Goal: Task Accomplishment & Management: Complete application form

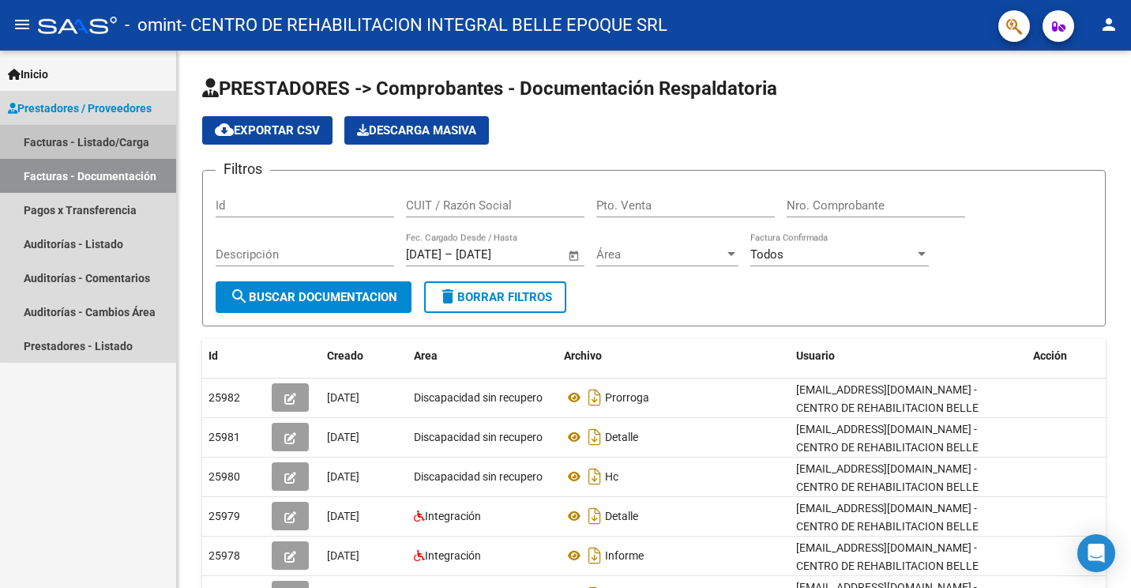
click at [110, 148] on link "Facturas - Listado/Carga" at bounding box center [88, 142] width 176 height 34
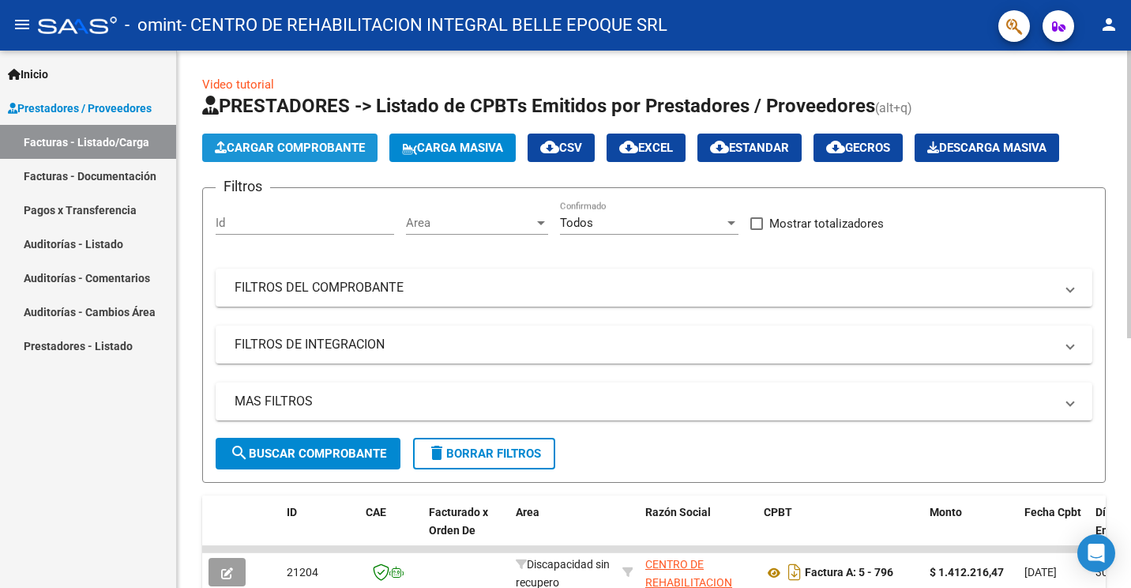
click at [281, 145] on span "Cargar Comprobante" at bounding box center [290, 148] width 150 height 14
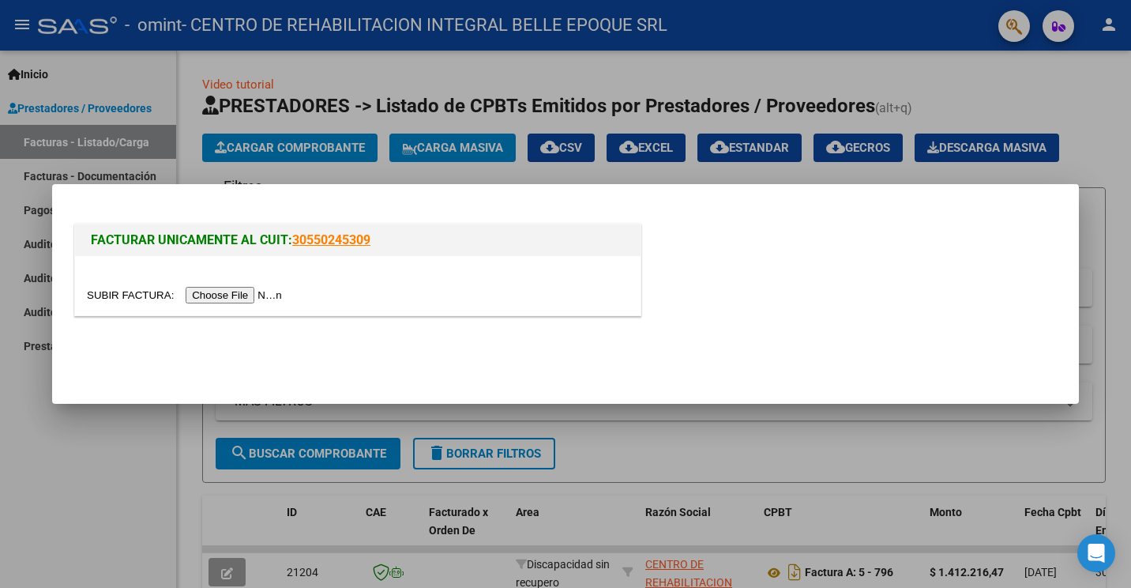
click at [155, 440] on div at bounding box center [565, 294] width 1131 height 588
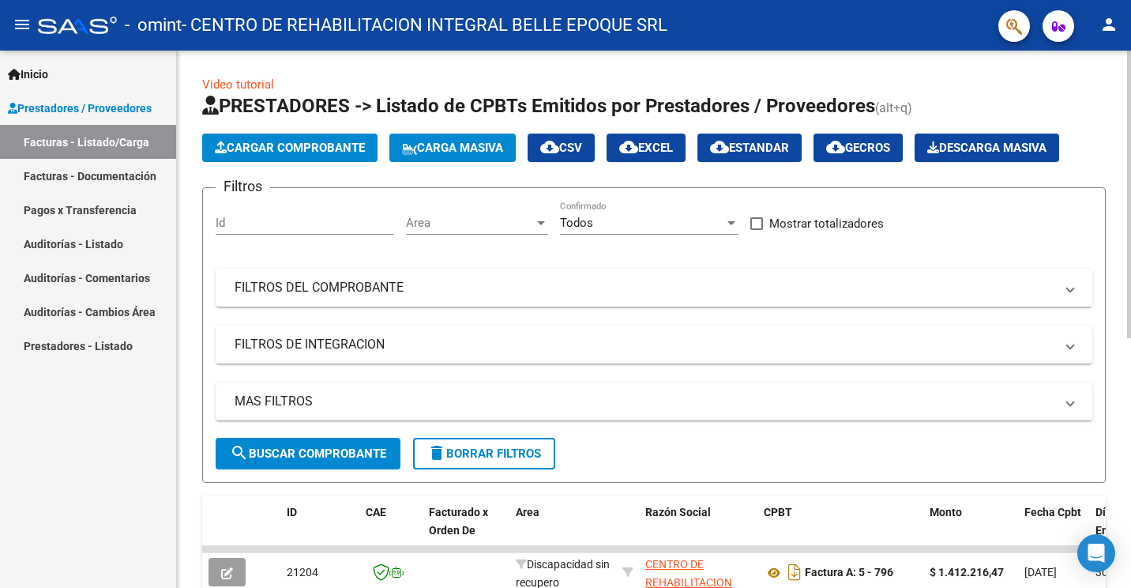
click at [243, 87] on link "Video tutorial" at bounding box center [238, 84] width 72 height 14
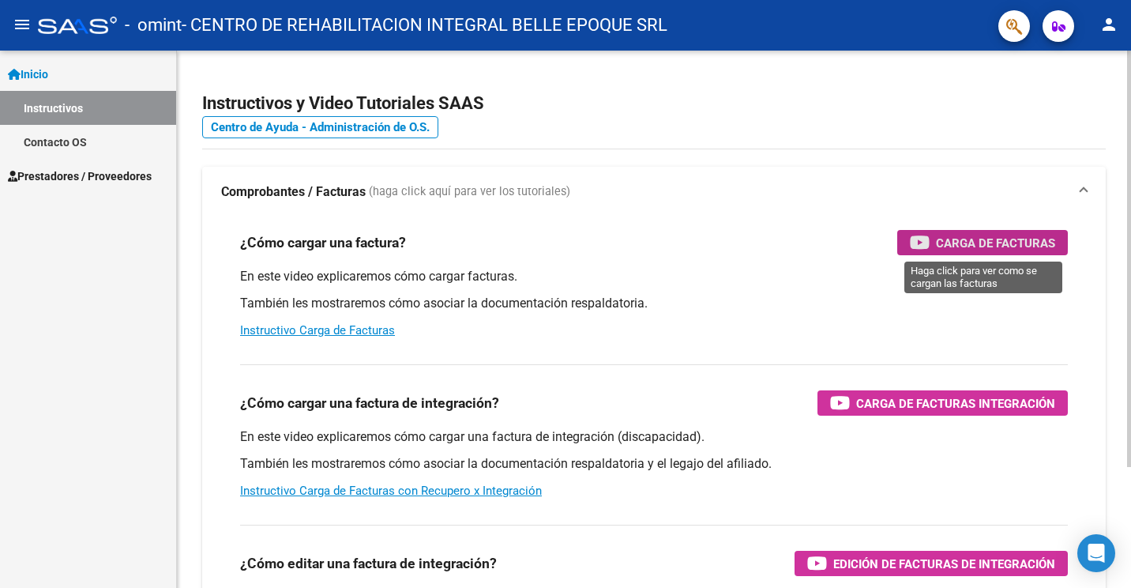
click at [959, 235] on span "Carga de Facturas" at bounding box center [995, 243] width 119 height 20
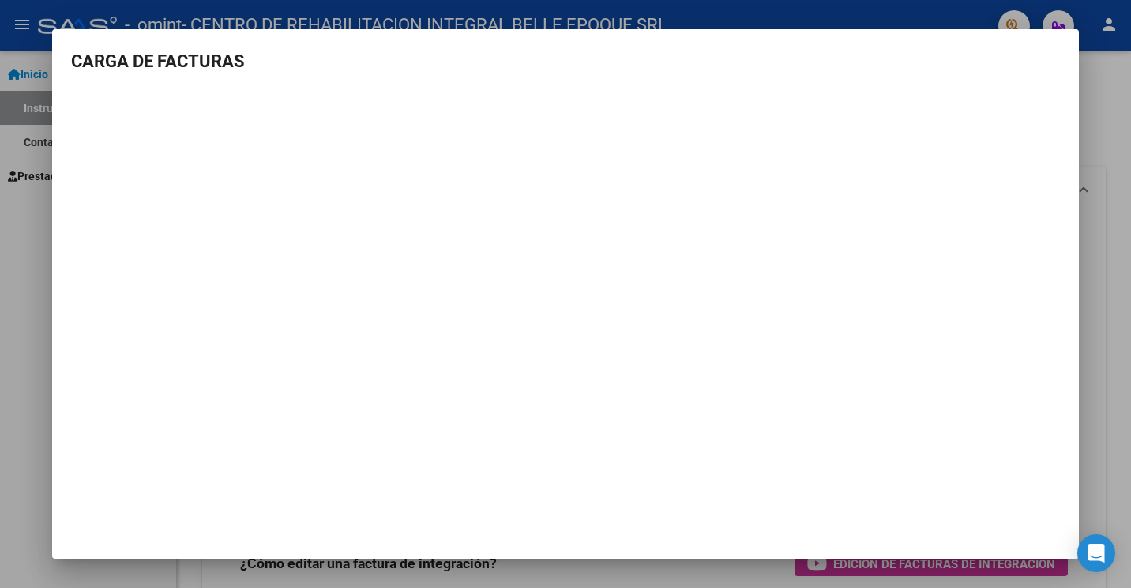
click at [1128, 363] on div at bounding box center [565, 294] width 1131 height 588
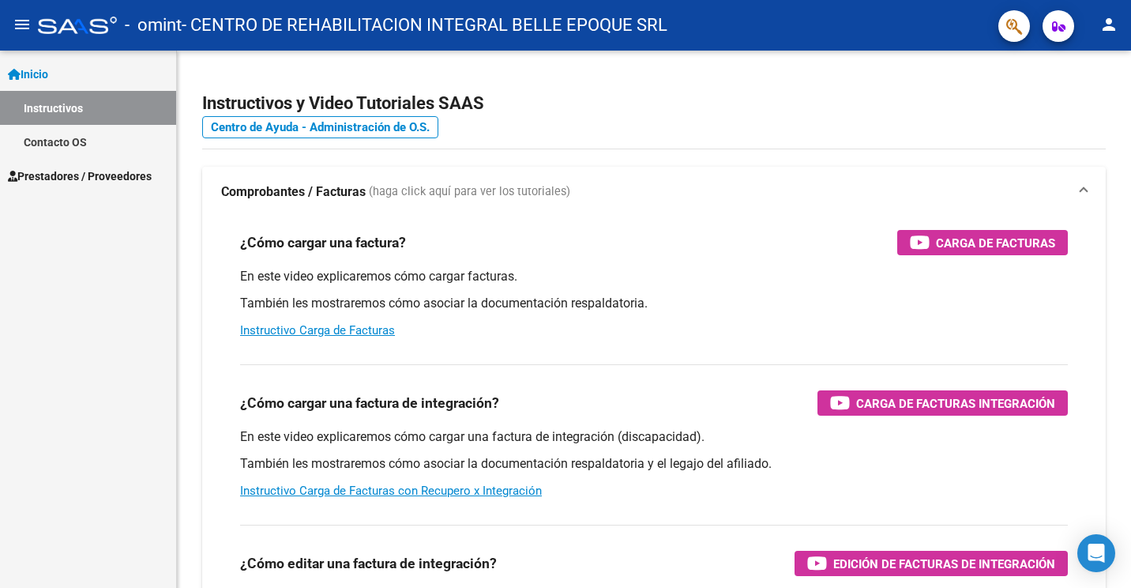
click at [77, 172] on span "Prestadores / Proveedores" at bounding box center [80, 175] width 144 height 17
click at [76, 177] on span "Prestadores / Proveedores" at bounding box center [80, 175] width 144 height 17
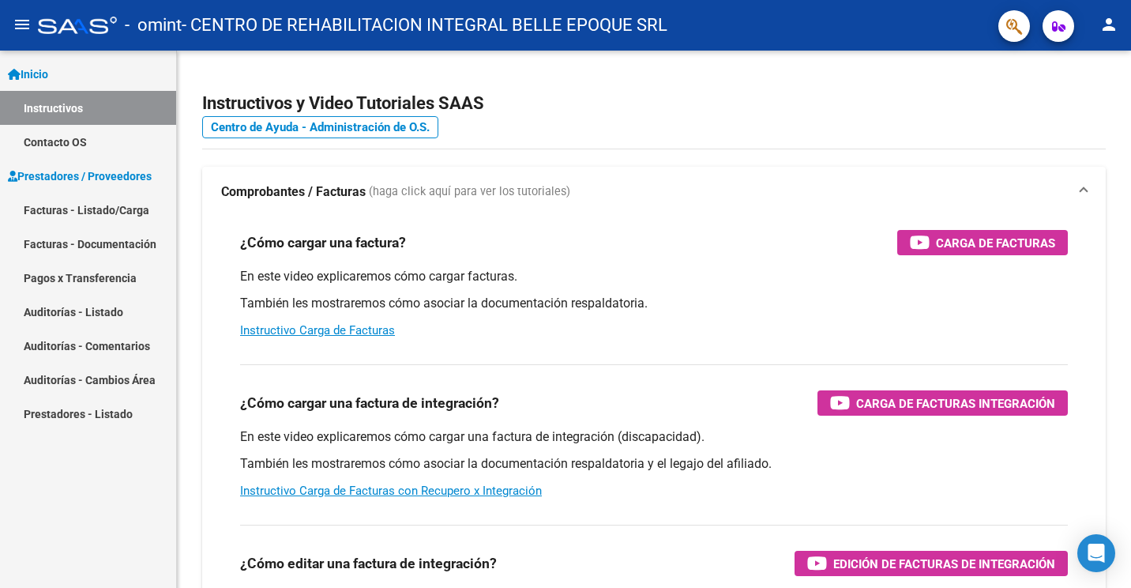
click at [84, 209] on link "Facturas - Listado/Carga" at bounding box center [88, 210] width 176 height 34
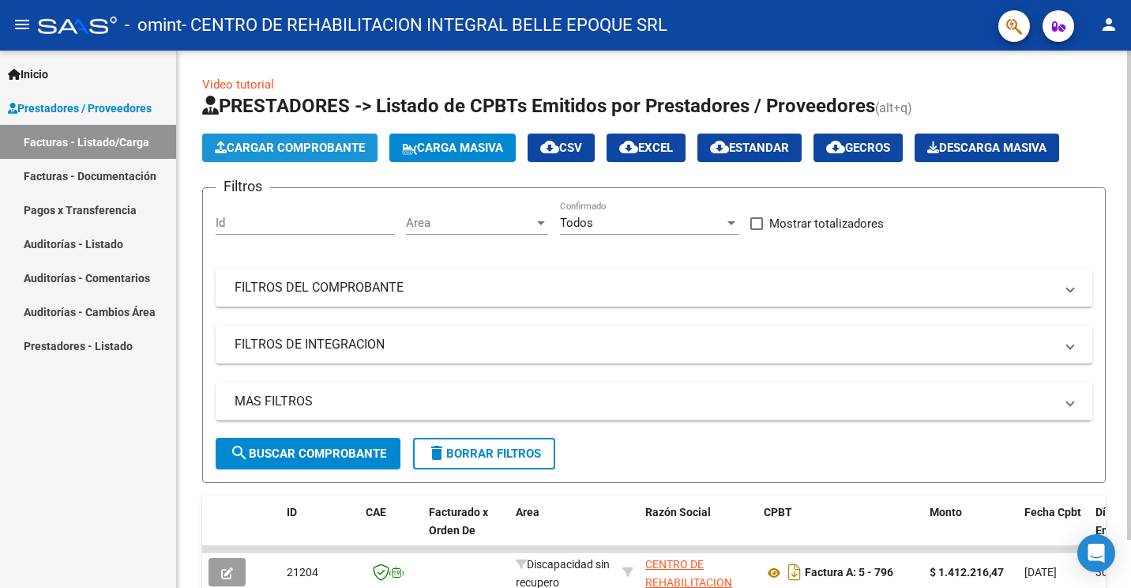
click at [265, 140] on button "Cargar Comprobante" at bounding box center [289, 148] width 175 height 28
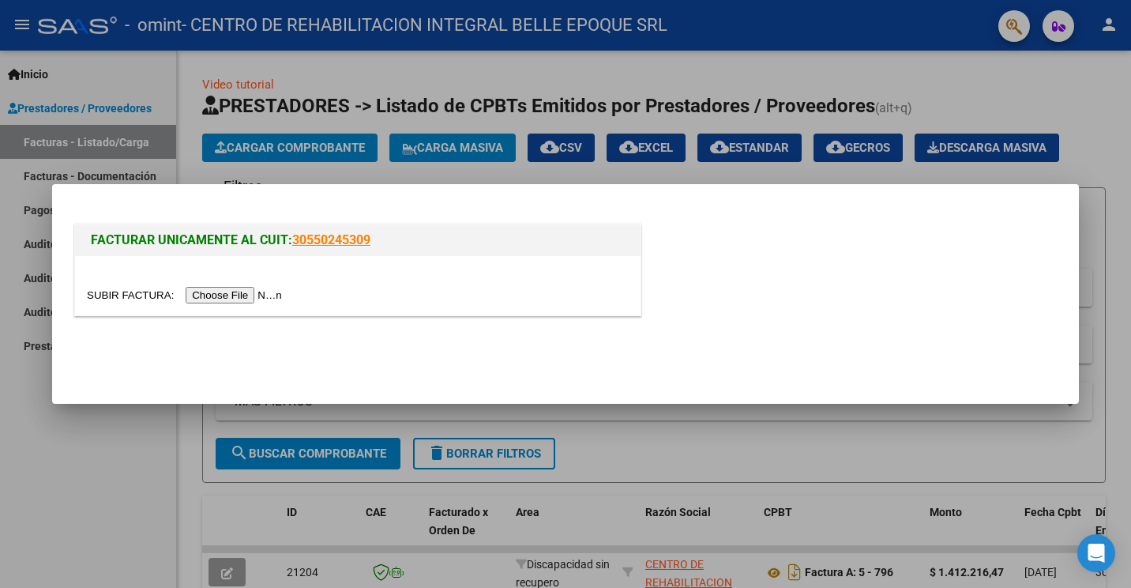
click at [240, 295] on input "file" at bounding box center [187, 295] width 200 height 17
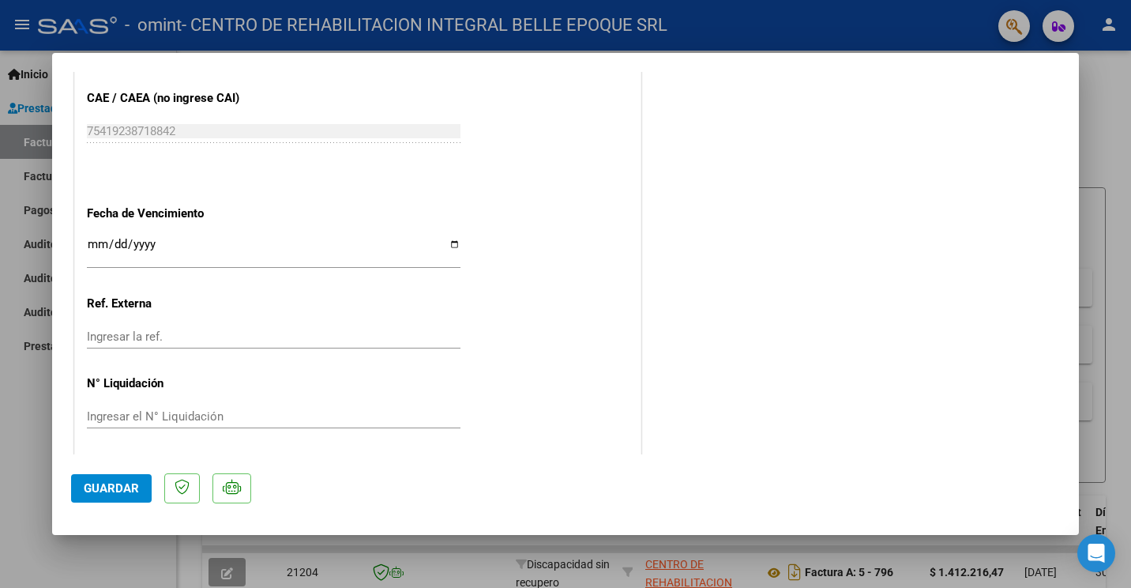
scroll to position [880, 0]
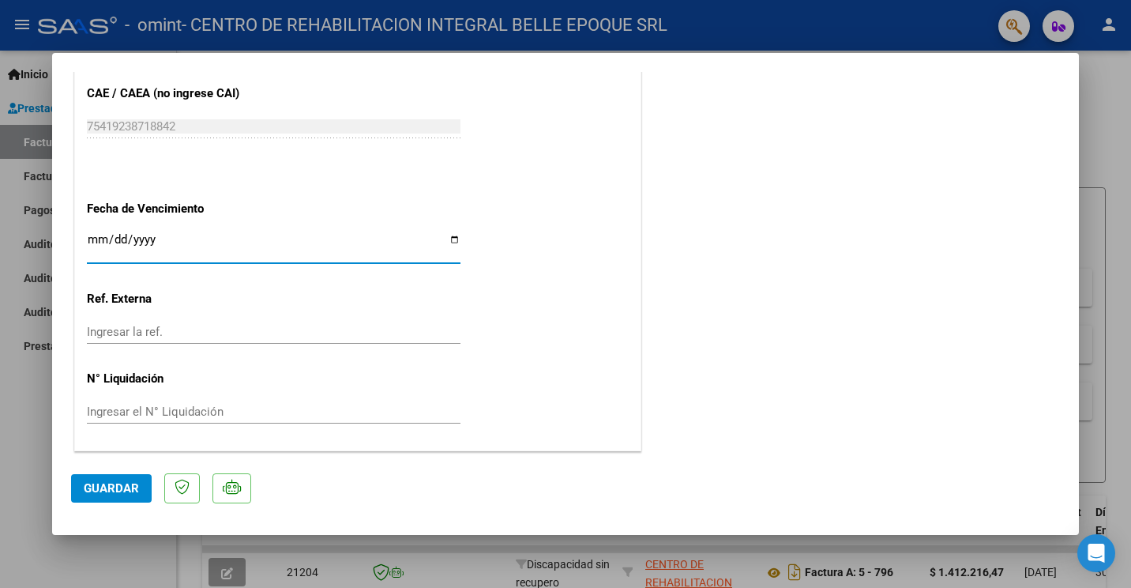
click at [453, 239] on input "Ingresar la fecha" at bounding box center [274, 245] width 374 height 25
type input "[DATE]"
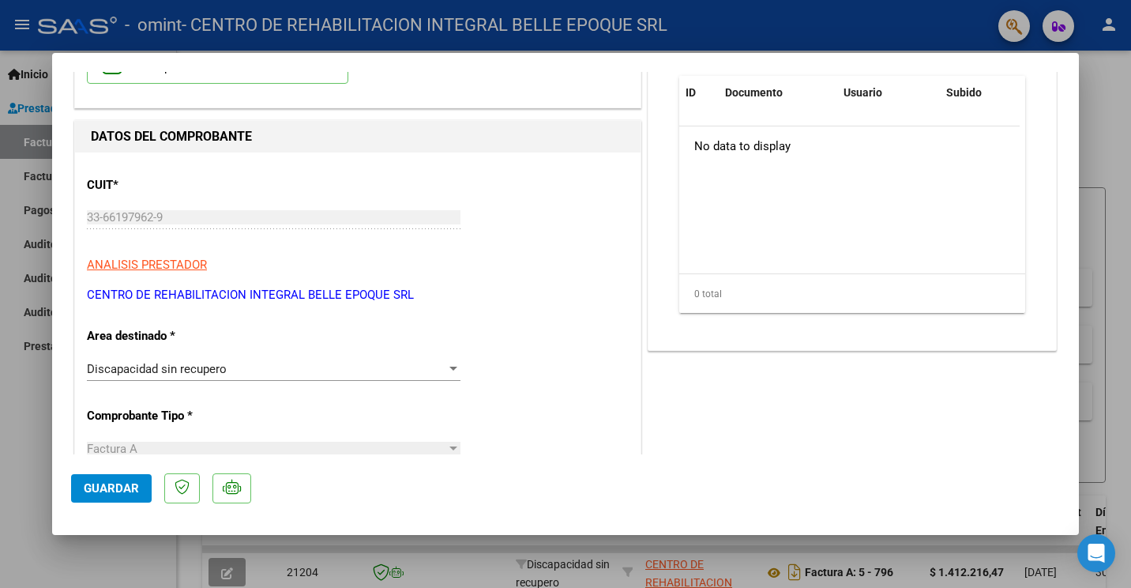
scroll to position [90, 0]
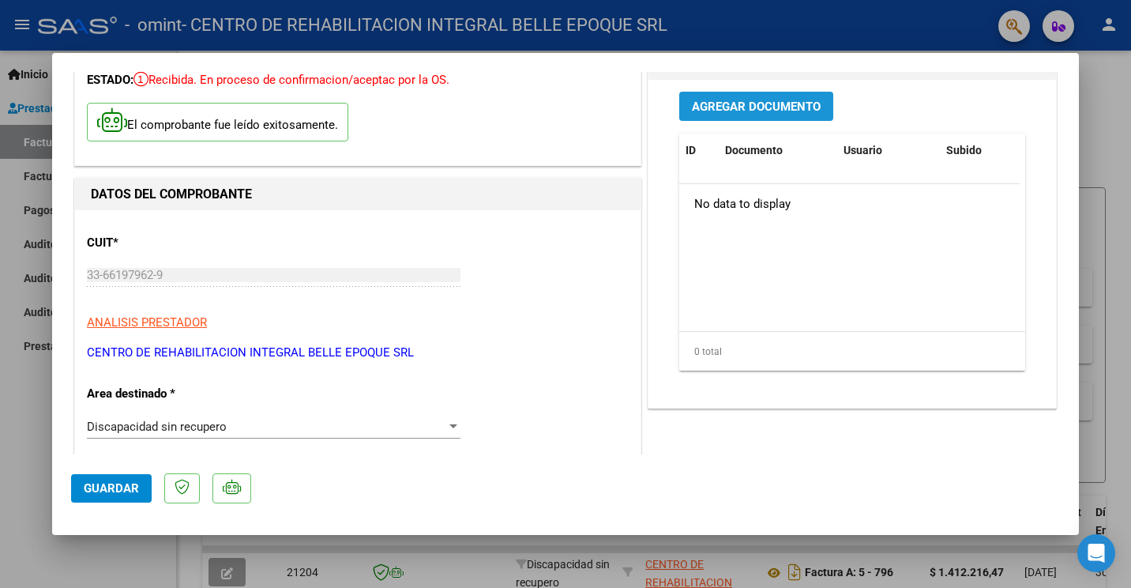
click at [720, 115] on button "Agregar Documento" at bounding box center [756, 106] width 154 height 29
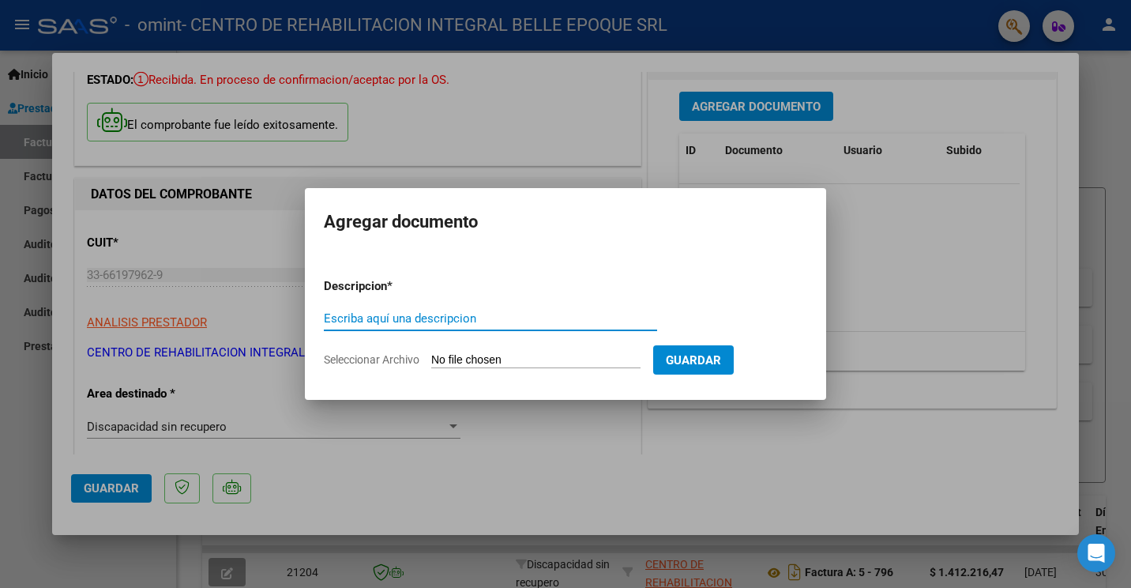
click at [421, 319] on input "Escriba aquí una descripcion" at bounding box center [490, 318] width 333 height 14
click at [486, 363] on input "Seleccionar Archivo" at bounding box center [535, 360] width 209 height 15
type input "C:\fakepath\DETALLE HEGI II.xlsx"
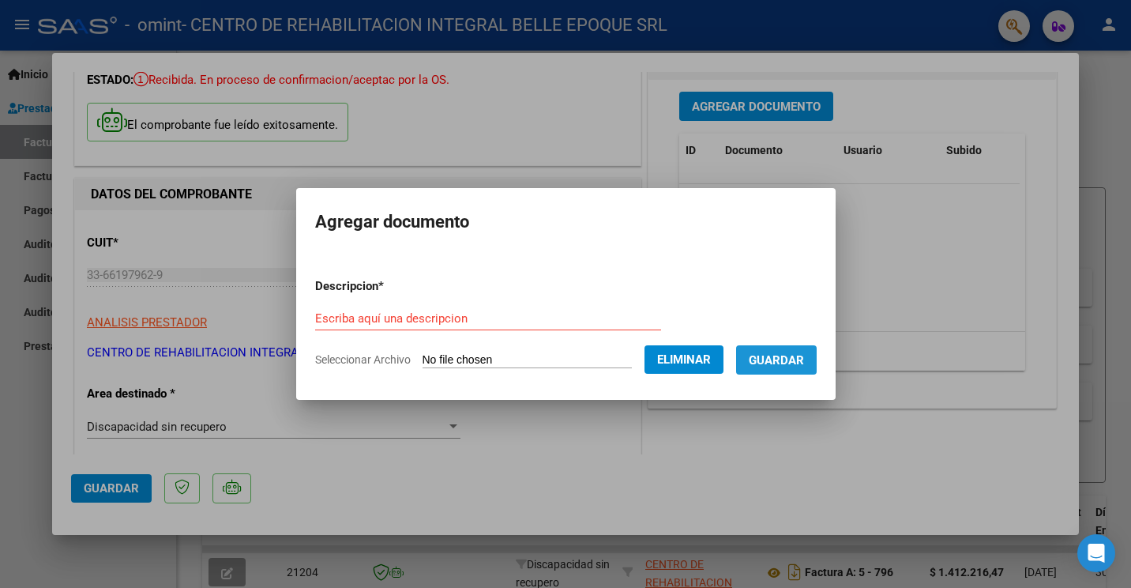
click at [804, 354] on span "Guardar" at bounding box center [776, 360] width 55 height 14
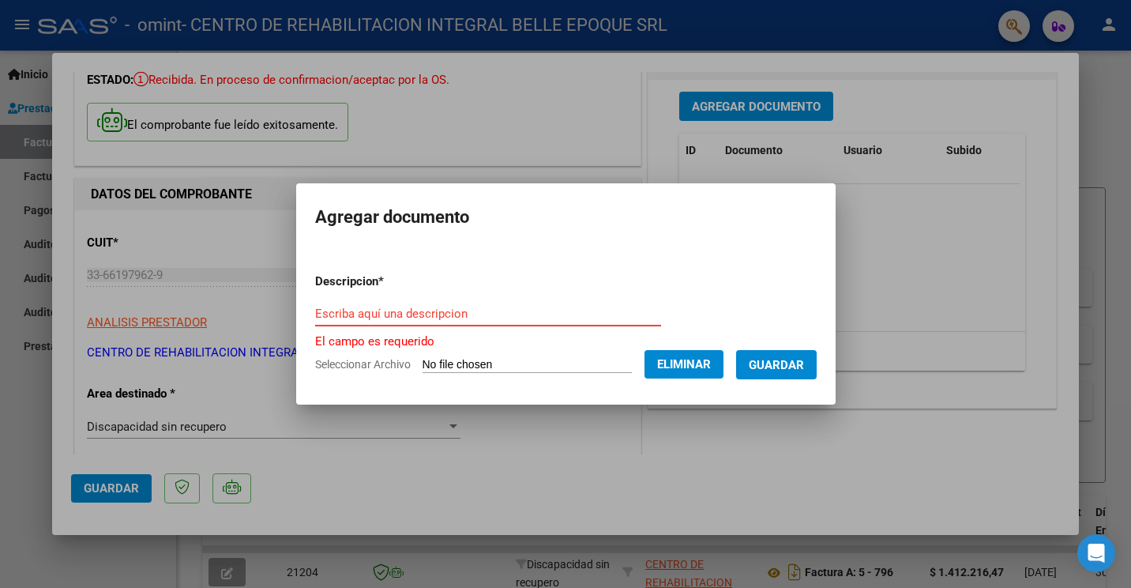
click at [488, 318] on input "Escriba aquí una descripcion" at bounding box center [488, 314] width 346 height 14
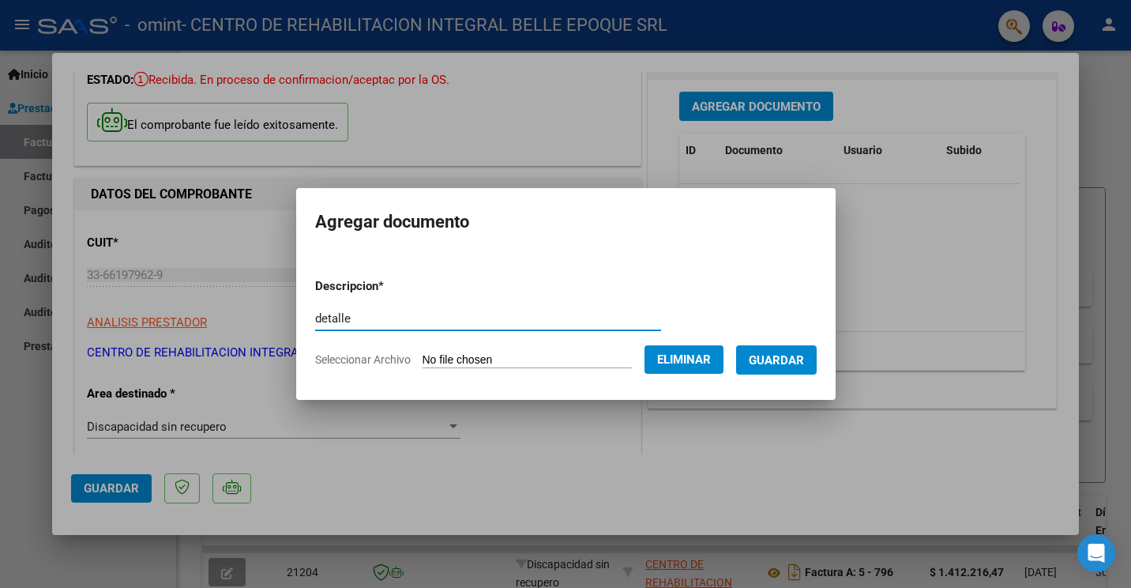
type input "detalle"
click at [788, 351] on button "Guardar" at bounding box center [776, 359] width 81 height 29
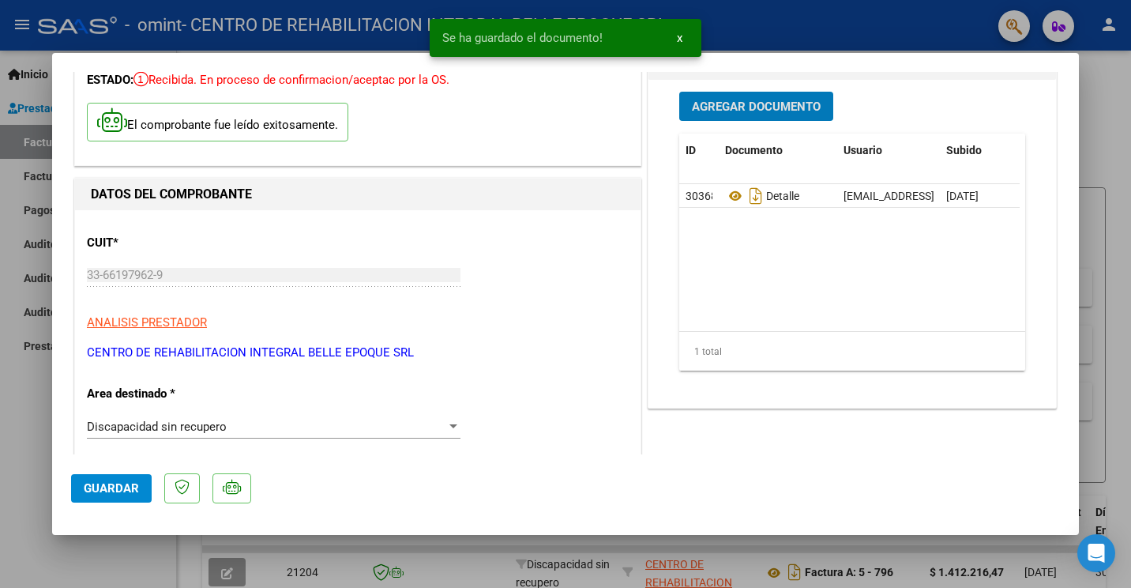
click at [764, 105] on span "Agregar Documento" at bounding box center [756, 107] width 129 height 14
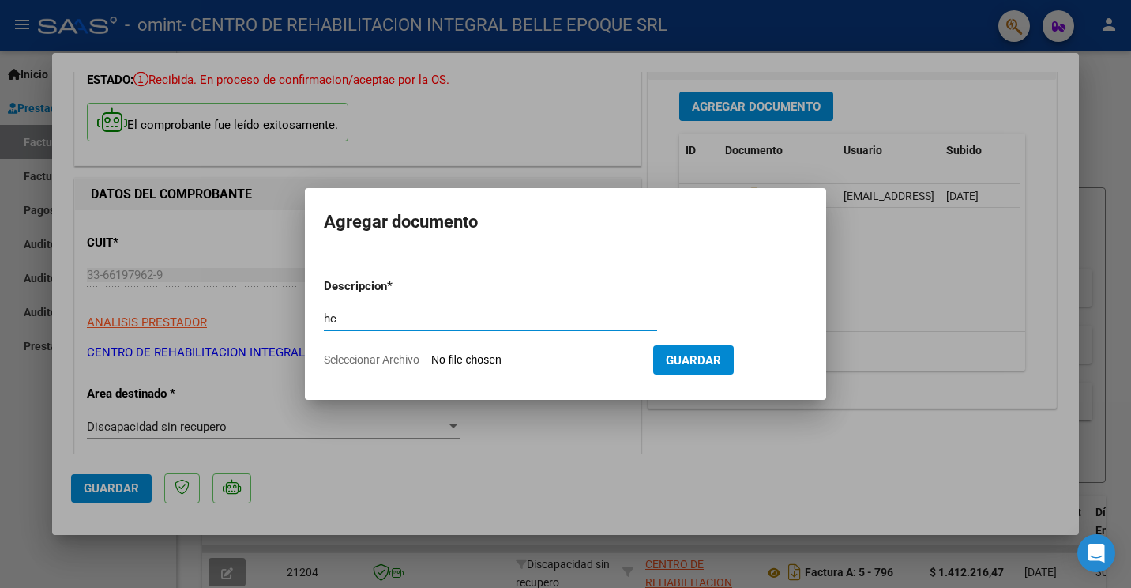
type input "hc"
click at [533, 356] on input "Seleccionar Archivo" at bounding box center [535, 360] width 209 height 15
type input "C:\fakepath\HC HEGI.pdf"
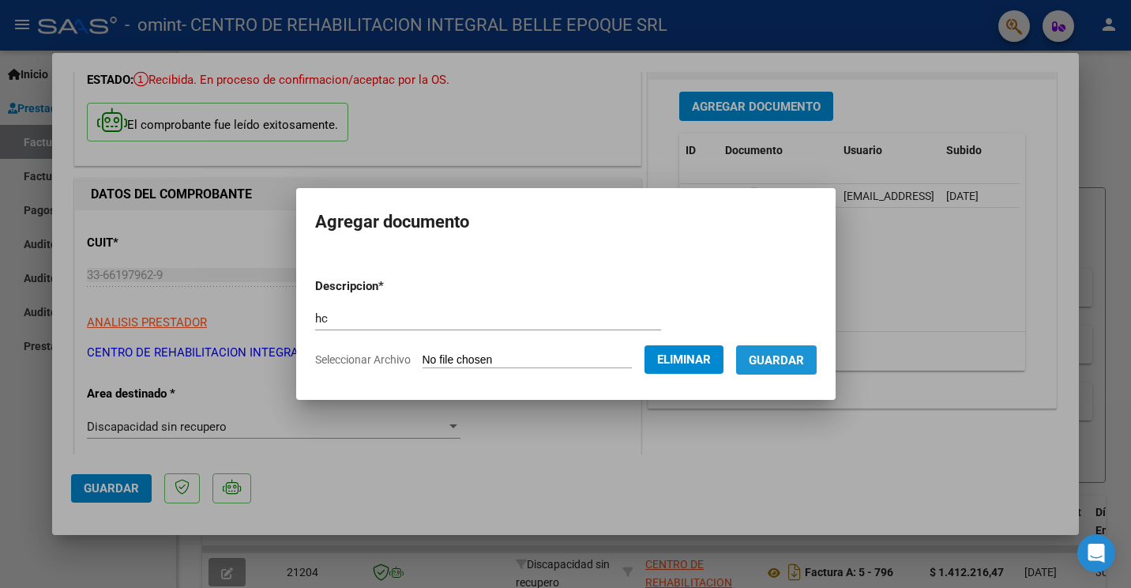
click at [795, 370] on button "Guardar" at bounding box center [776, 359] width 81 height 29
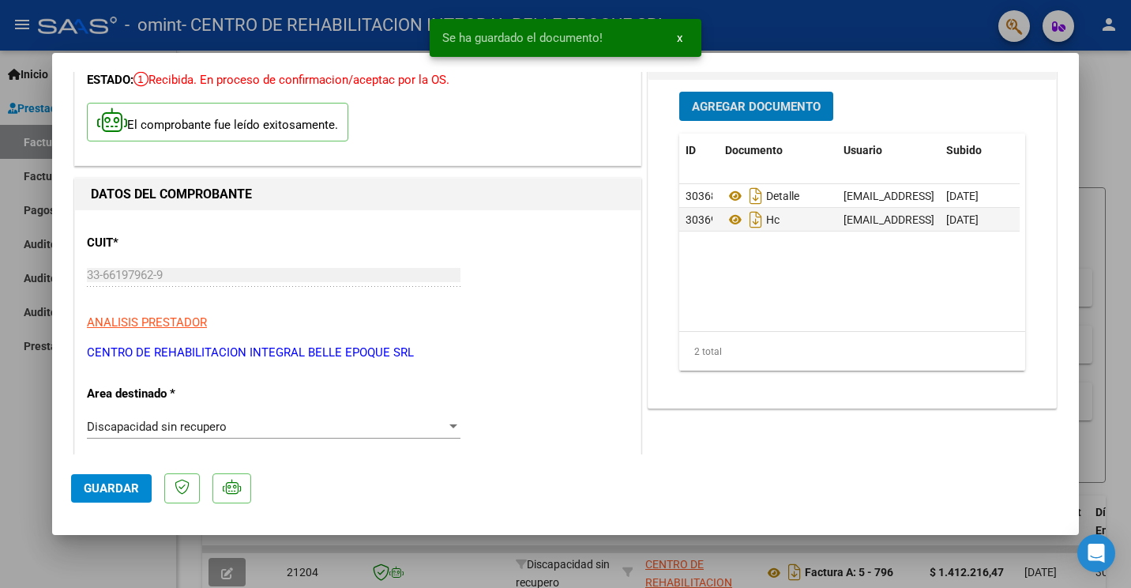
click at [754, 119] on button "Agregar Documento" at bounding box center [756, 106] width 154 height 29
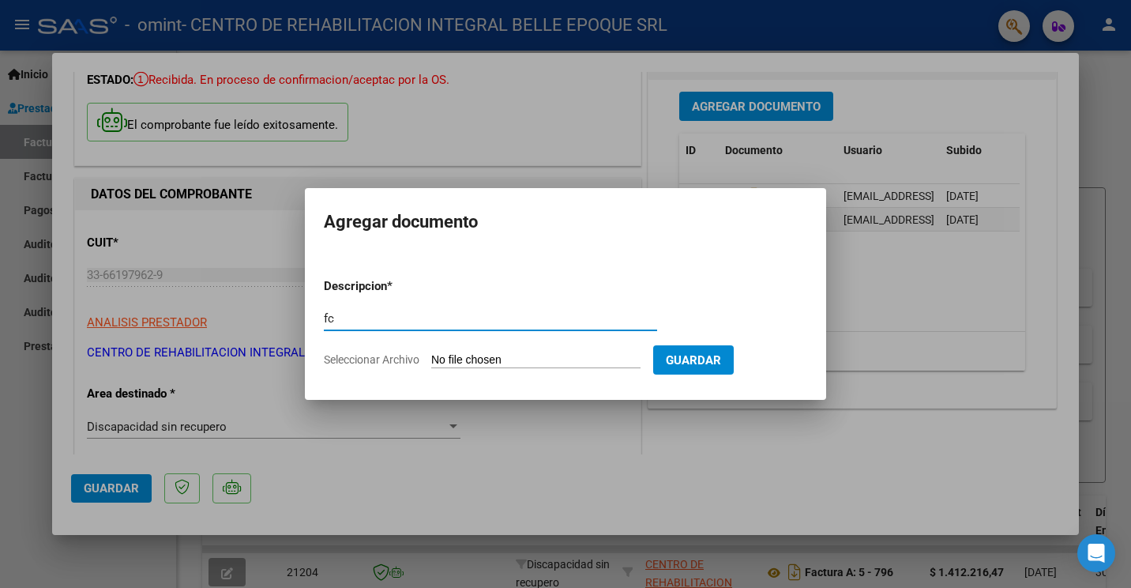
type input "fc"
click at [532, 359] on input "Seleccionar Archivo" at bounding box center [535, 360] width 209 height 15
type input "C:\fakepath\FC0005-00000814-A.pdf"
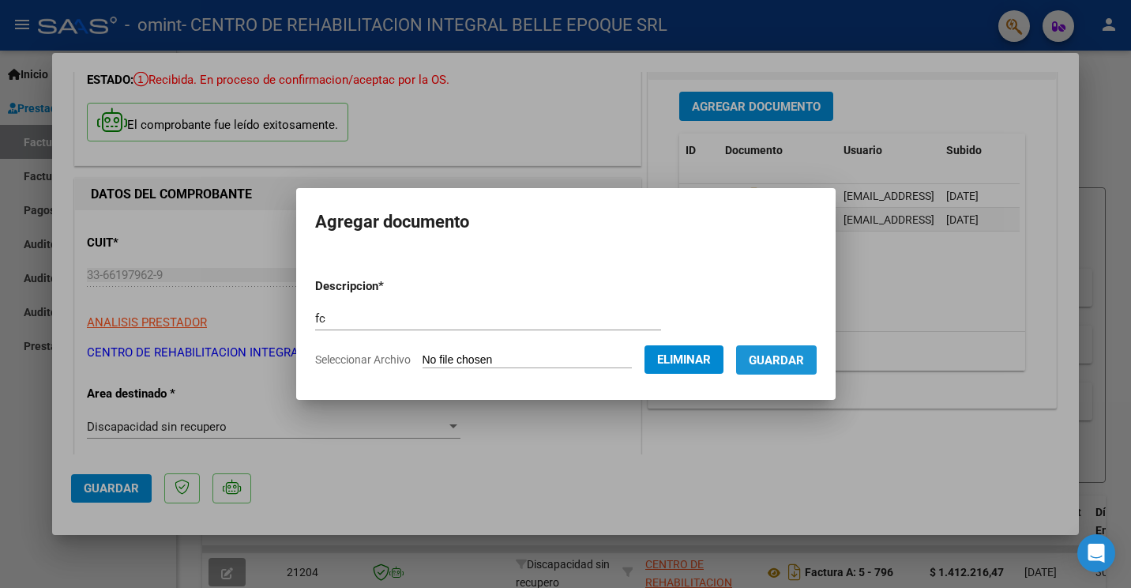
click at [787, 362] on span "Guardar" at bounding box center [776, 360] width 55 height 14
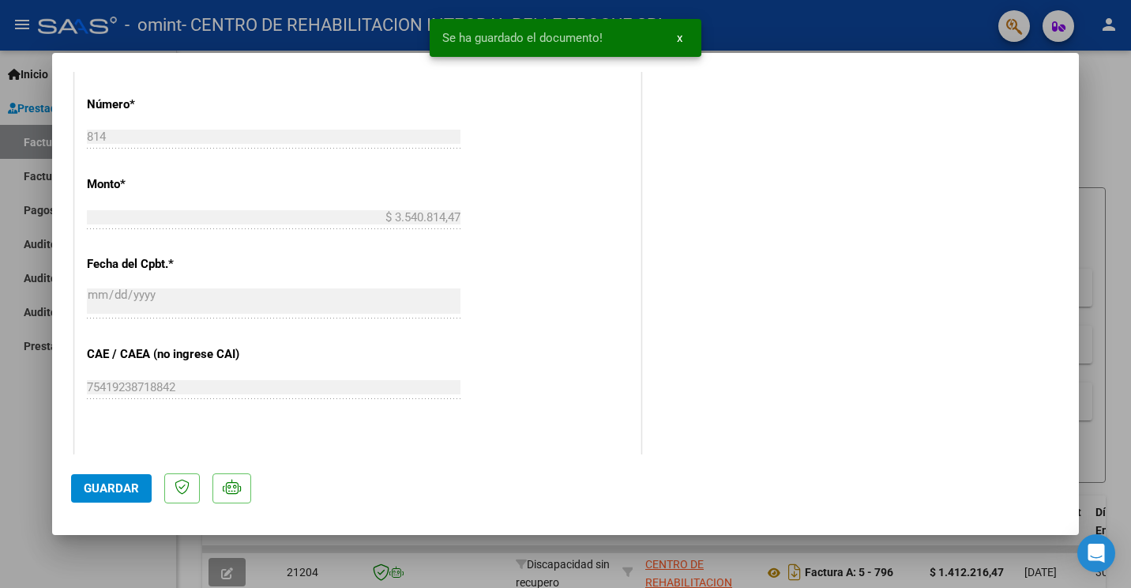
scroll to position [880, 0]
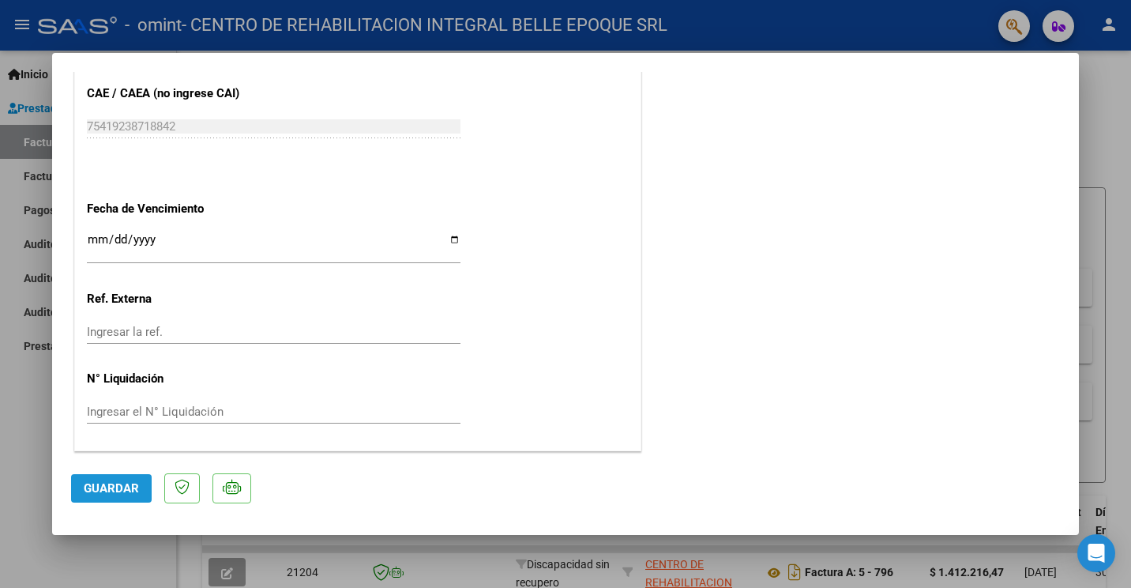
click at [119, 484] on span "Guardar" at bounding box center [111, 488] width 55 height 14
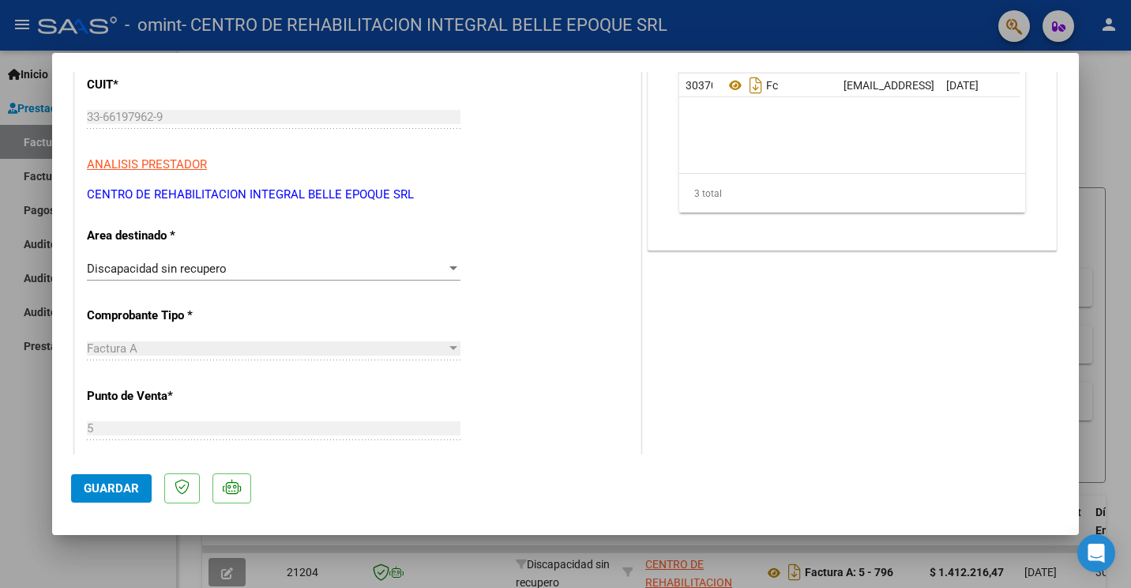
scroll to position [0, 0]
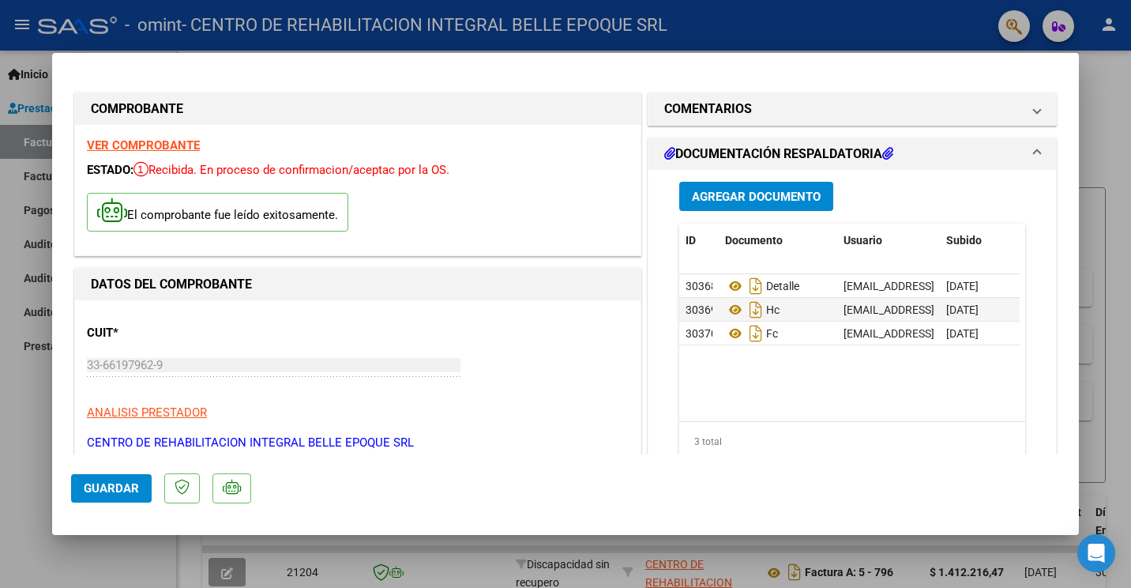
click at [1121, 146] on div at bounding box center [565, 294] width 1131 height 588
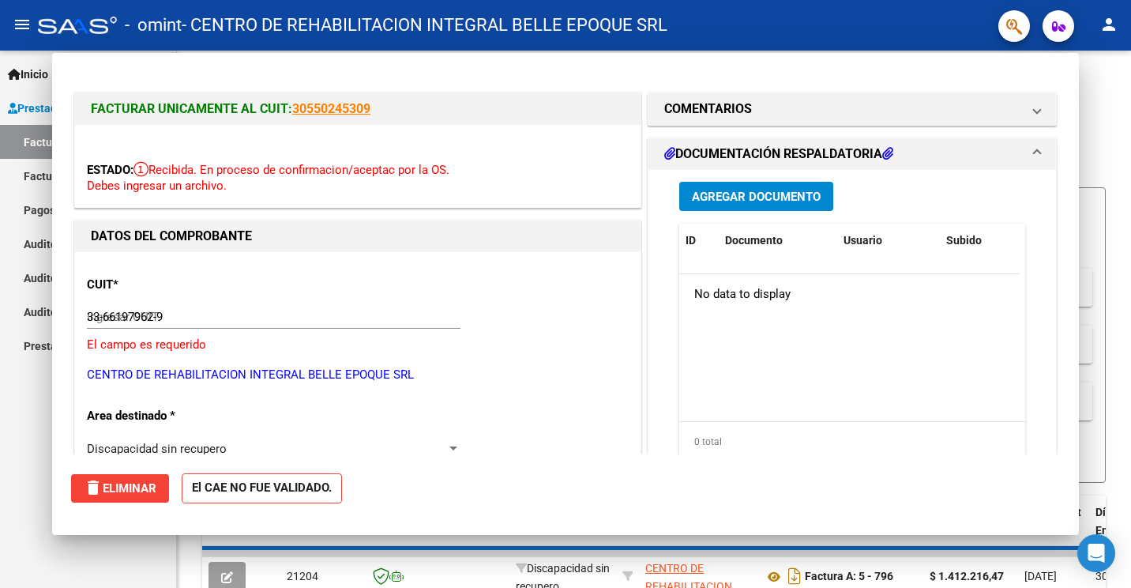
type input "$ 0,00"
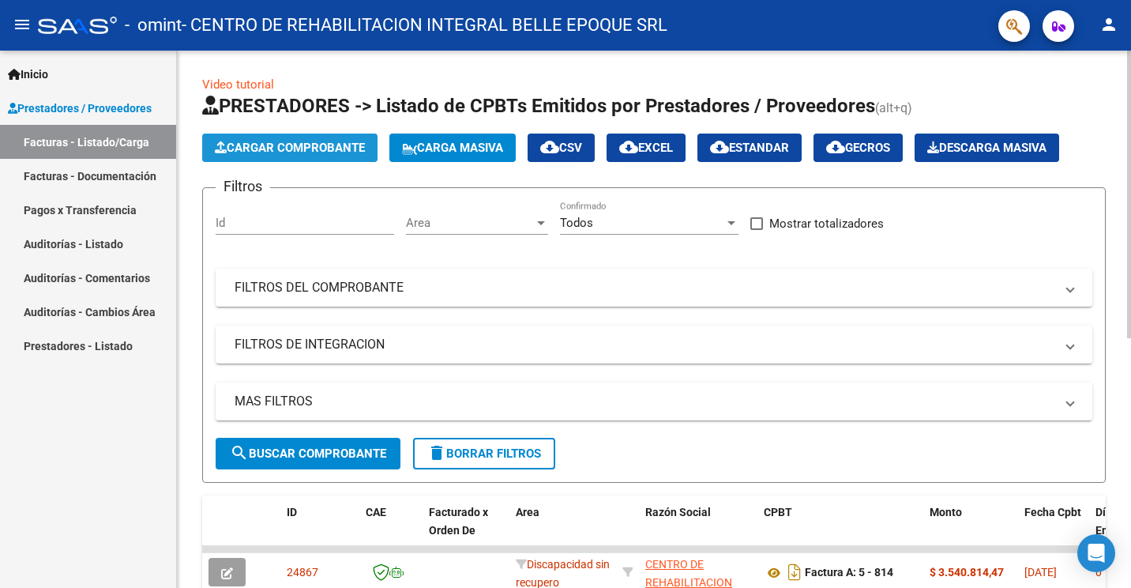
click at [321, 155] on button "Cargar Comprobante" at bounding box center [289, 148] width 175 height 28
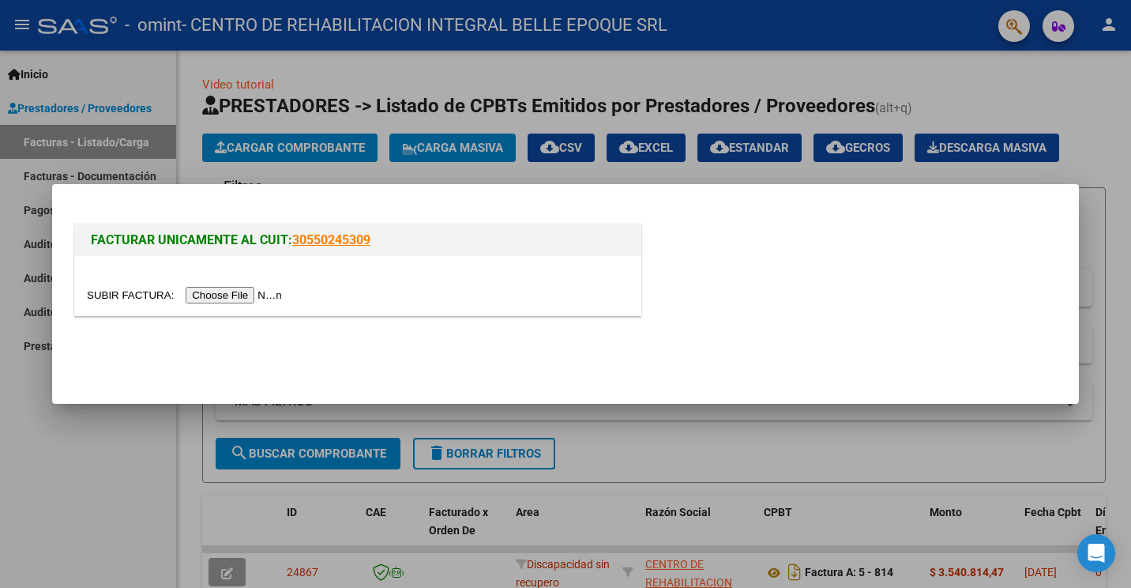
click at [249, 291] on input "file" at bounding box center [187, 295] width 200 height 17
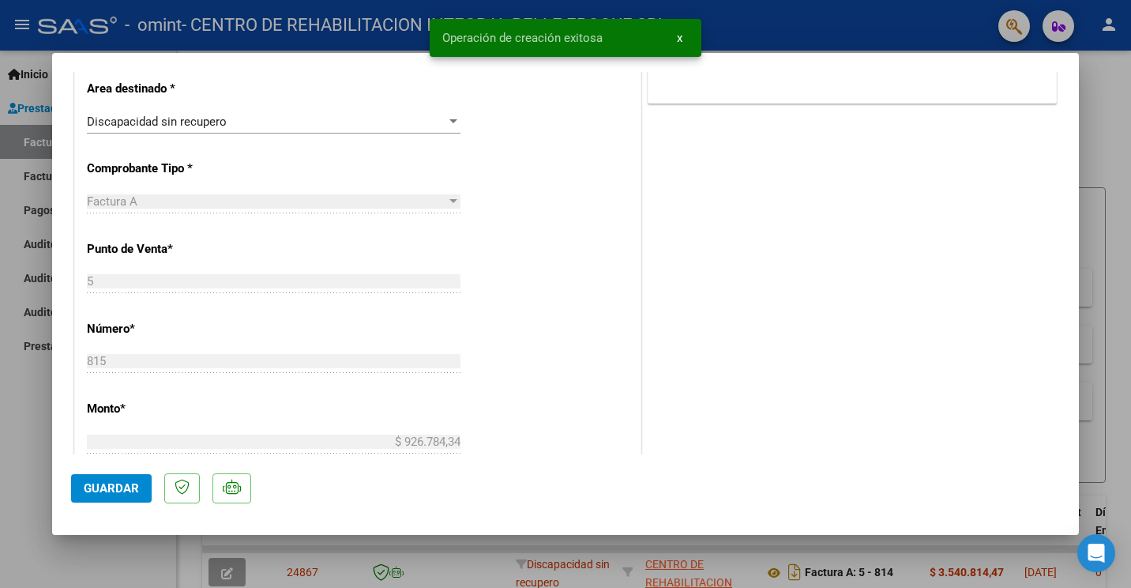
scroll to position [711, 0]
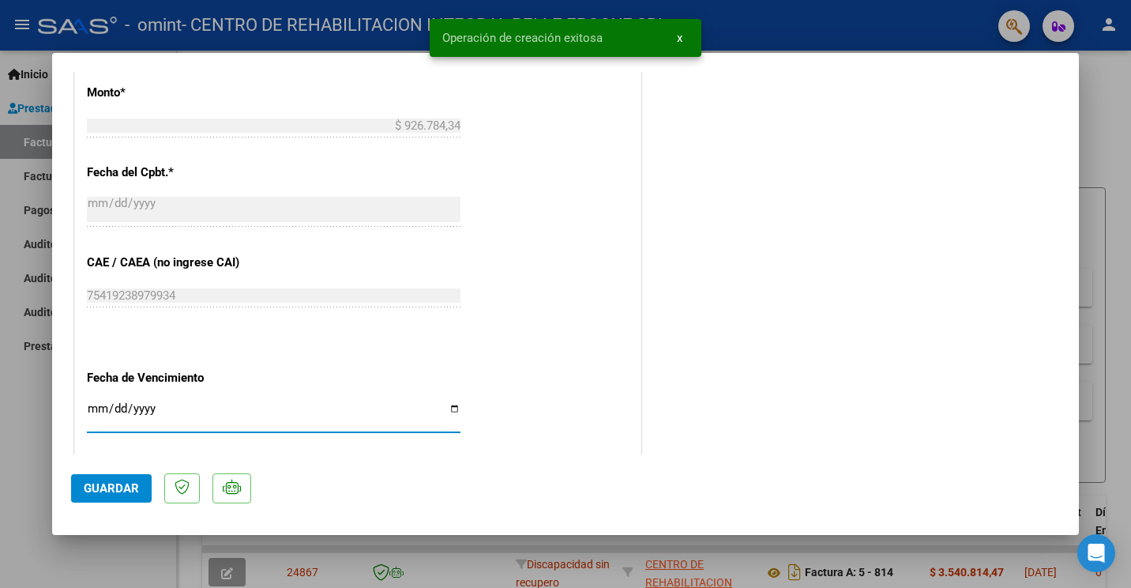
click at [450, 405] on input "Ingresar la fecha" at bounding box center [274, 414] width 374 height 25
type input "[DATE]"
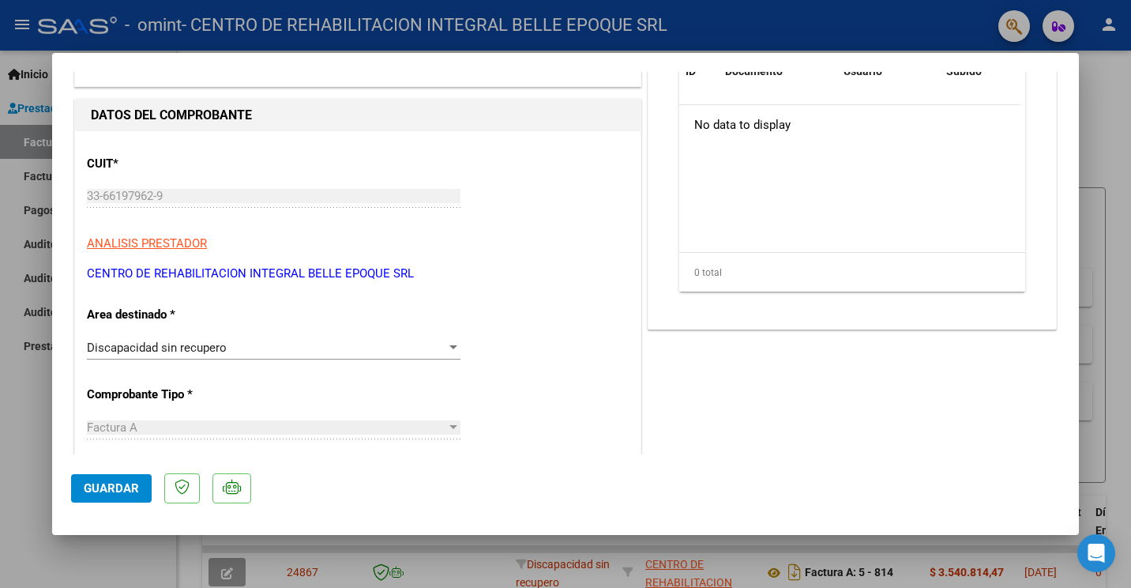
scroll to position [0, 0]
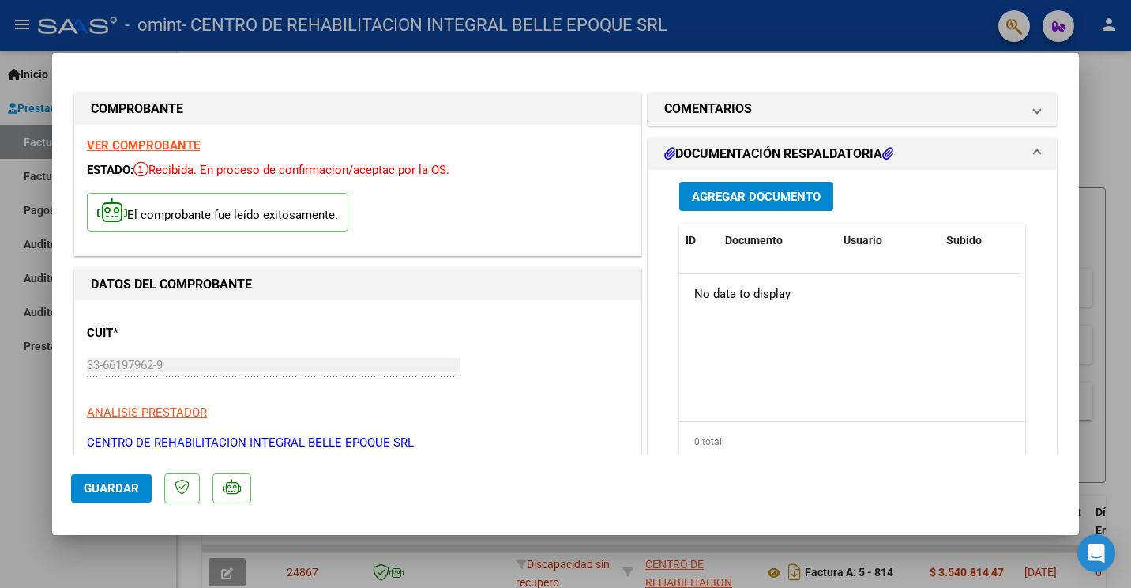
click at [767, 193] on span "Agregar Documento" at bounding box center [756, 197] width 129 height 14
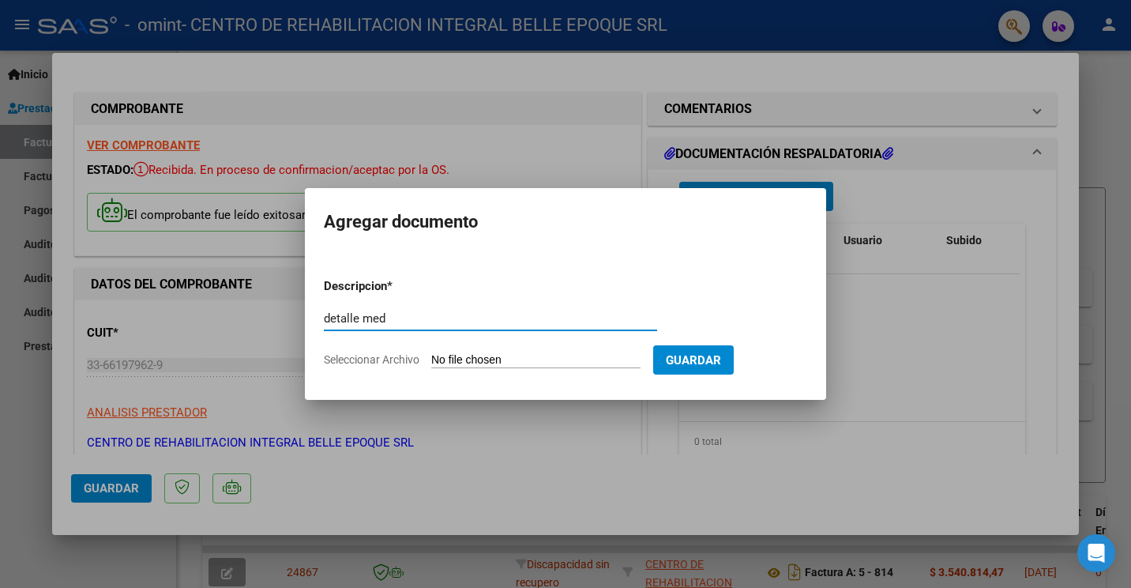
type input "detalle med"
click at [523, 353] on input "Seleccionar Archivo" at bounding box center [535, 360] width 209 height 15
type input "C:\fakepath\DETALLE DE MEDICAMENTOS II.xlsx"
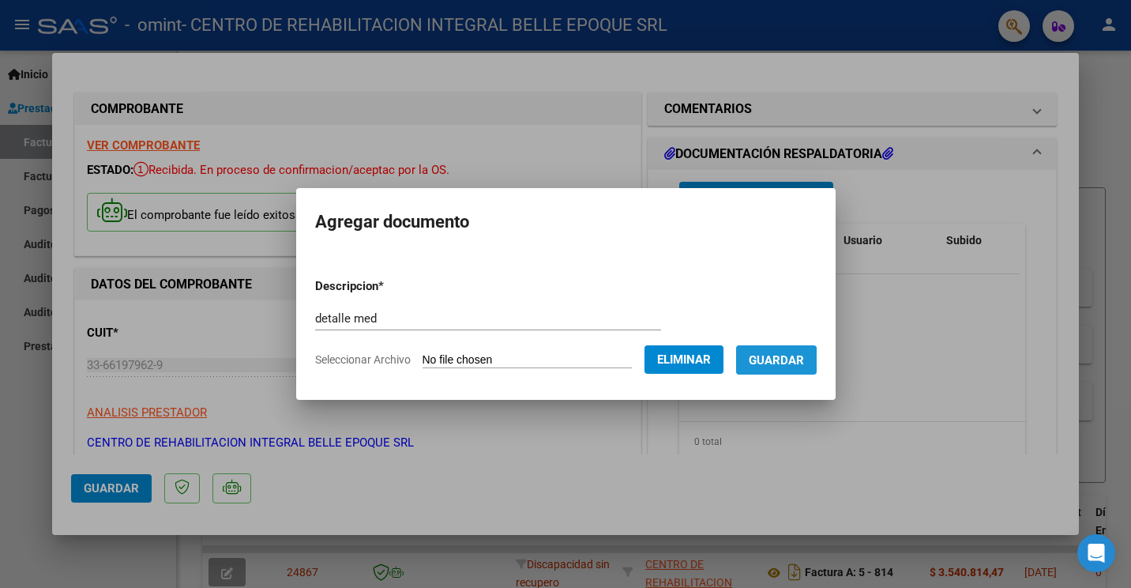
click at [793, 363] on span "Guardar" at bounding box center [776, 360] width 55 height 14
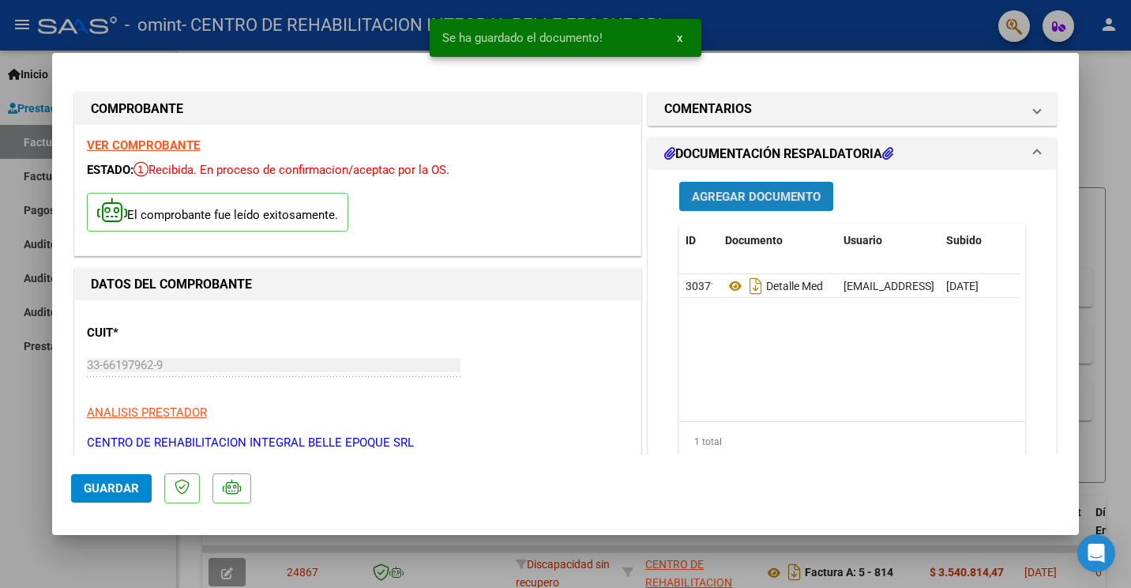
click at [717, 197] on span "Agregar Documento" at bounding box center [756, 197] width 129 height 14
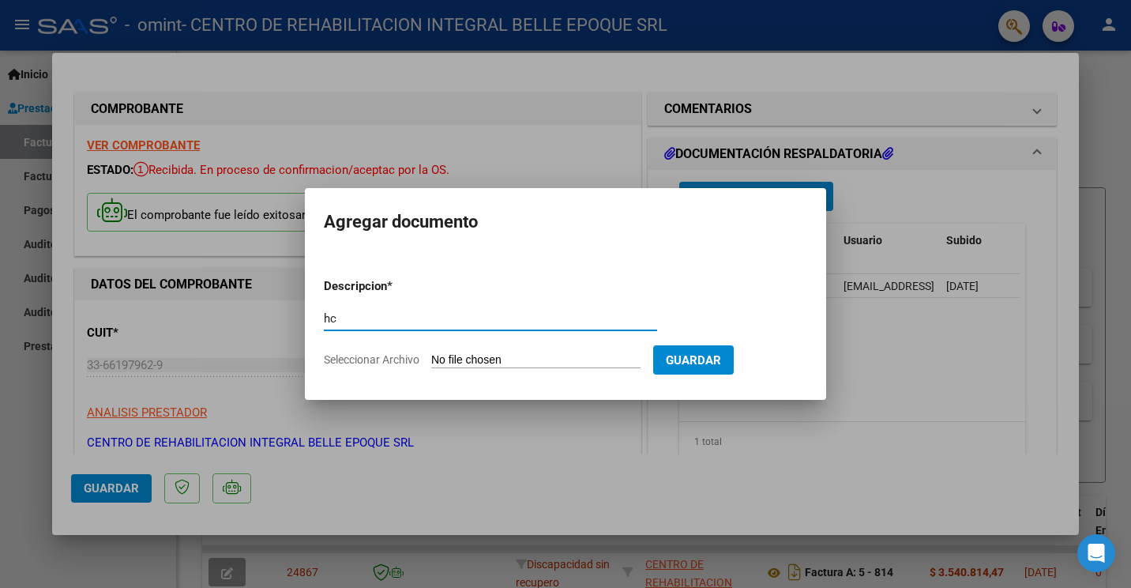
type input "hc"
click at [481, 352] on form "Descripcion * hc Escriba aquí una descripcion Seleccionar Archivo Guardar" at bounding box center [565, 322] width 483 height 115
click at [485, 361] on input "Seleccionar Archivo" at bounding box center [535, 360] width 209 height 15
type input "C:\fakepath\HC HEGI.pdf"
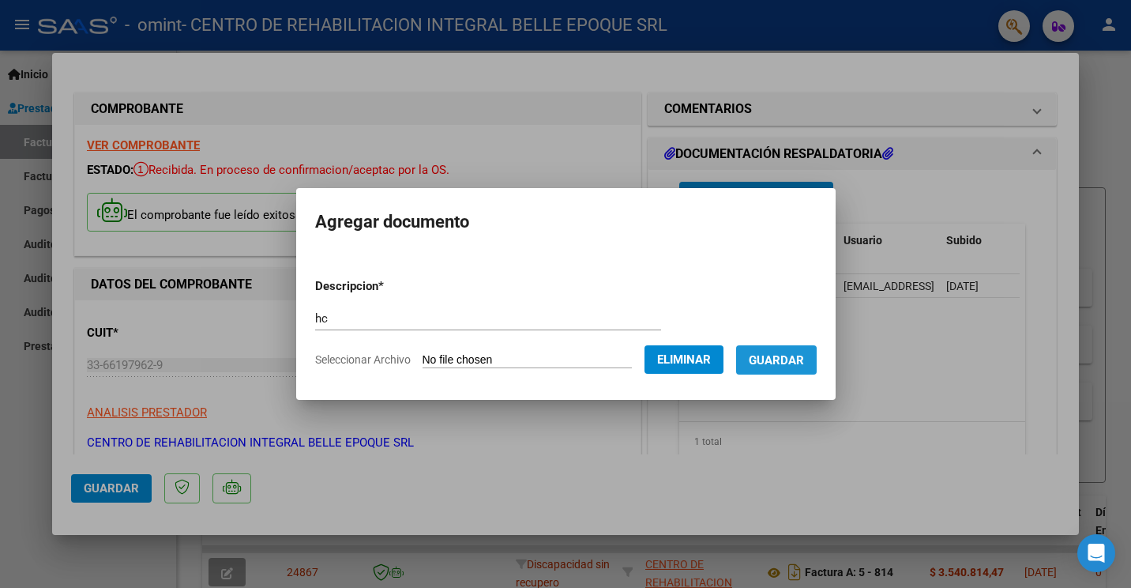
click at [795, 362] on span "Guardar" at bounding box center [776, 360] width 55 height 14
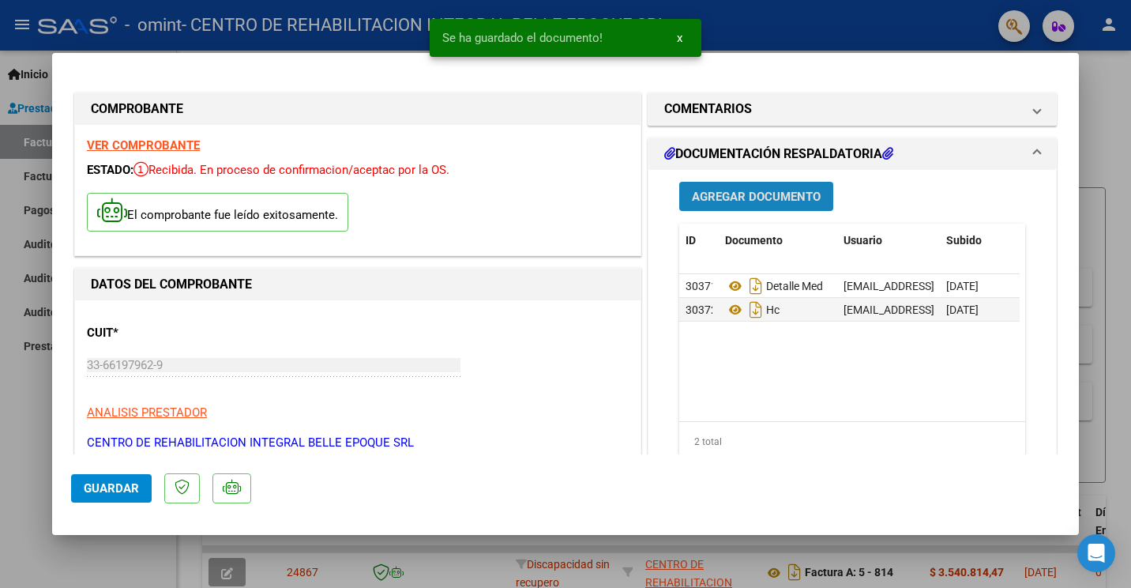
click at [720, 201] on span "Agregar Documento" at bounding box center [756, 197] width 129 height 14
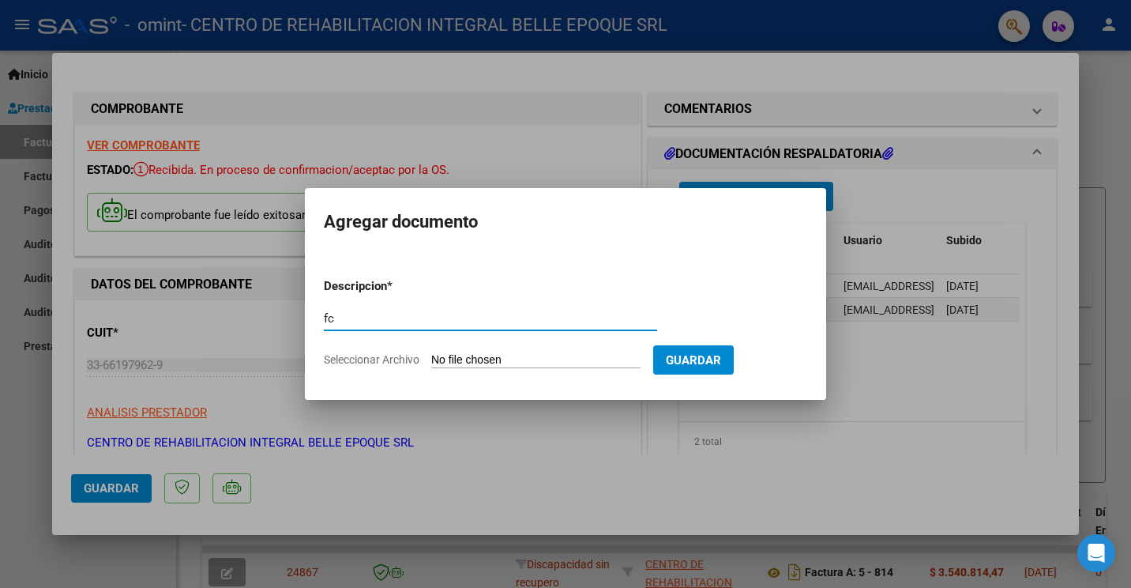
type input "fc"
click at [473, 352] on form "Descripcion * fc Escriba aquí una descripcion Seleccionar Archivo Guardar" at bounding box center [565, 322] width 483 height 115
click at [480, 363] on input "Seleccionar Archivo" at bounding box center [535, 360] width 209 height 15
type input "C:\fakepath\FC0005-00000815-A.pdf"
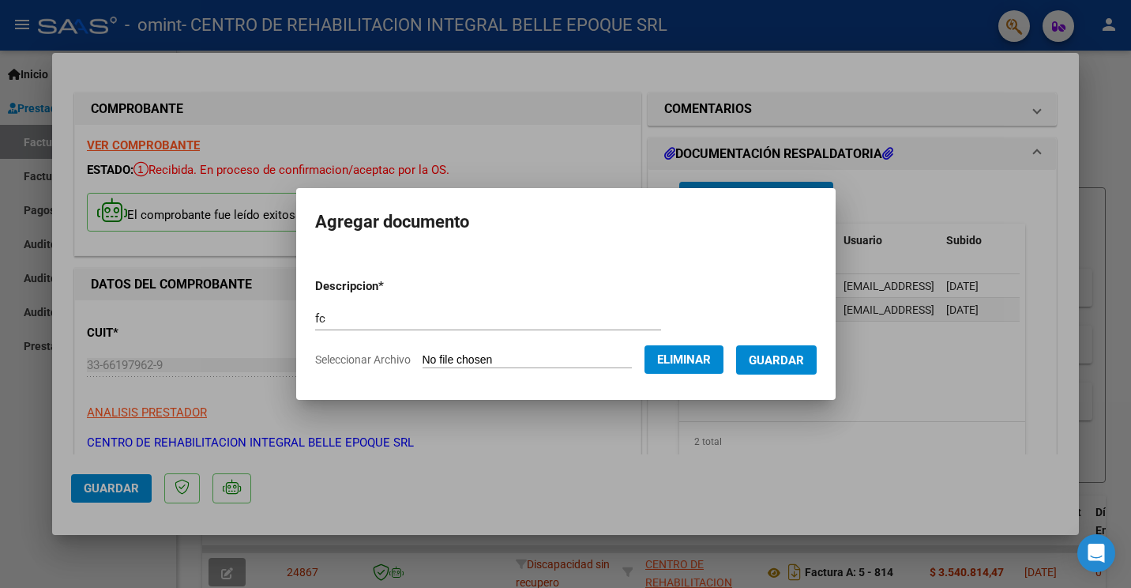
click at [798, 359] on span "Guardar" at bounding box center [776, 360] width 55 height 14
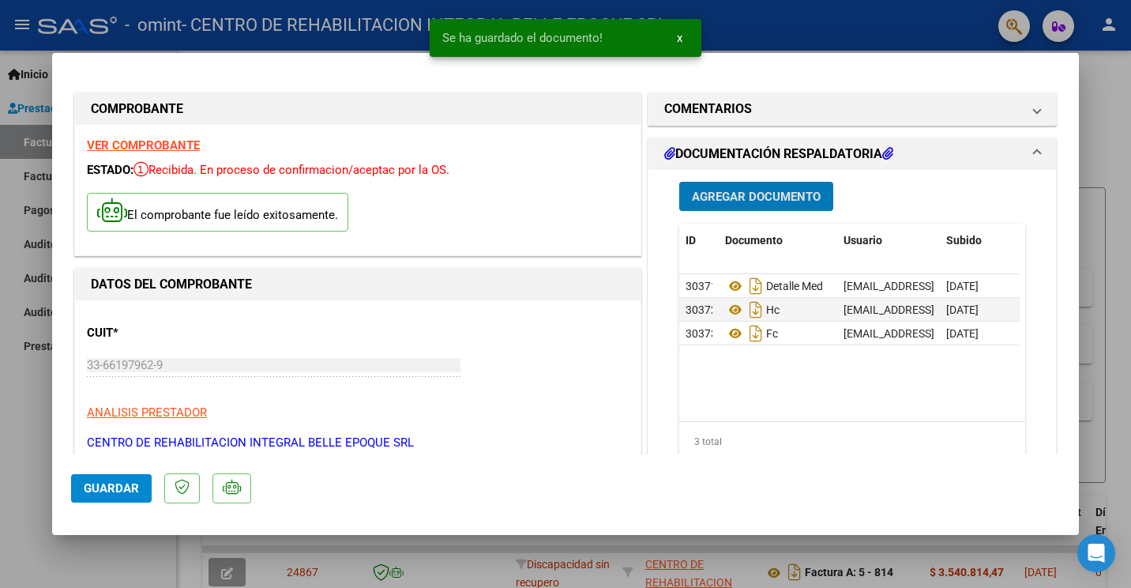
click at [136, 484] on span "Guardar" at bounding box center [111, 488] width 55 height 14
click at [1112, 118] on div at bounding box center [565, 294] width 1131 height 588
type input "$ 0,00"
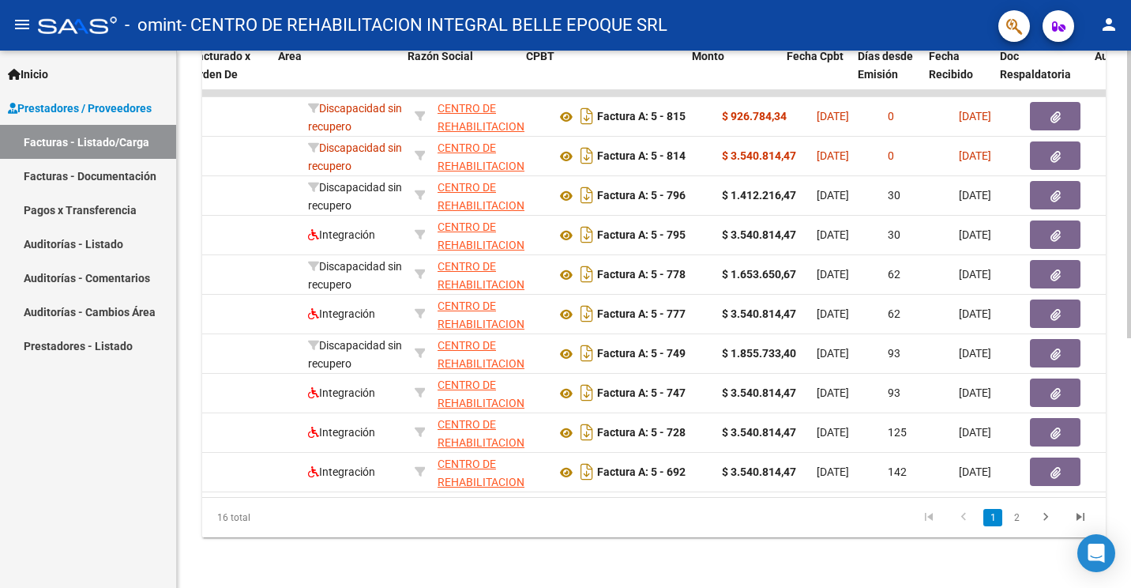
scroll to position [0, 258]
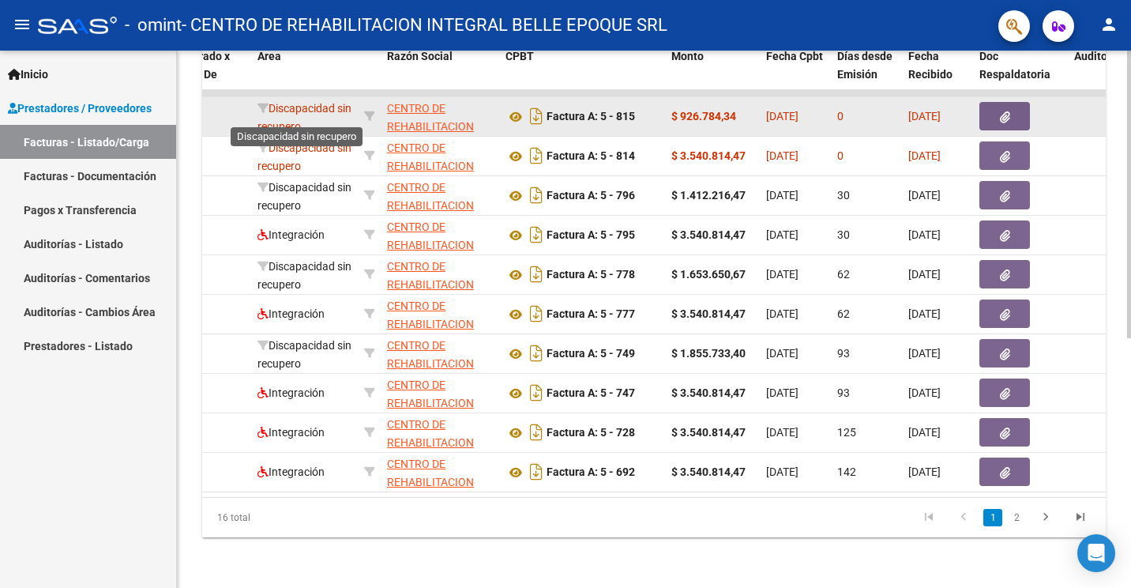
click at [276, 107] on span "Discapacidad sin recupero" at bounding box center [305, 117] width 94 height 31
click at [1010, 111] on icon "button" at bounding box center [1005, 117] width 10 height 12
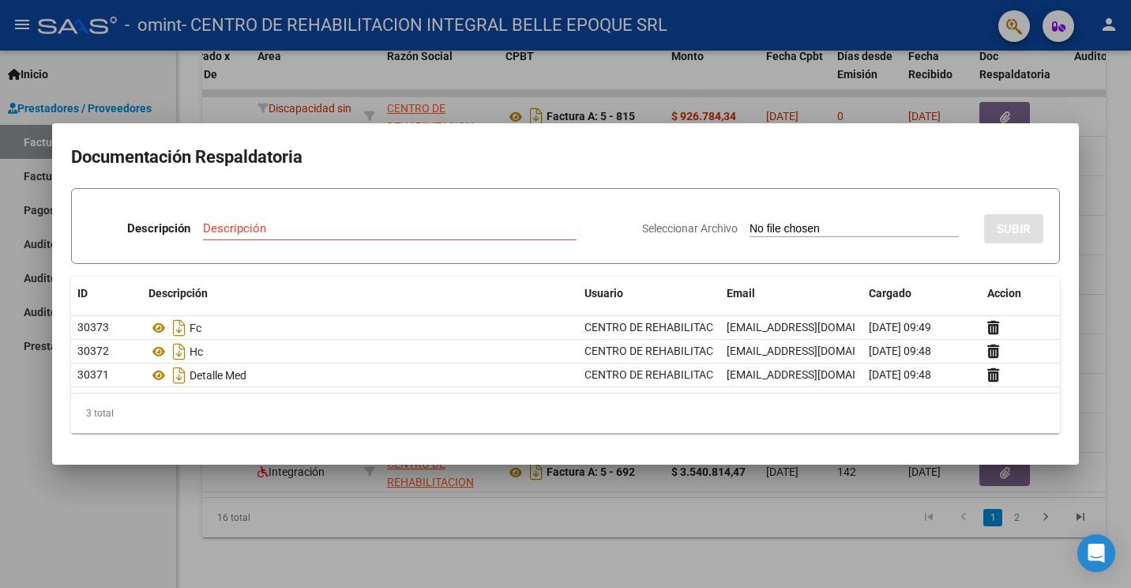
click at [473, 88] on div at bounding box center [565, 294] width 1131 height 588
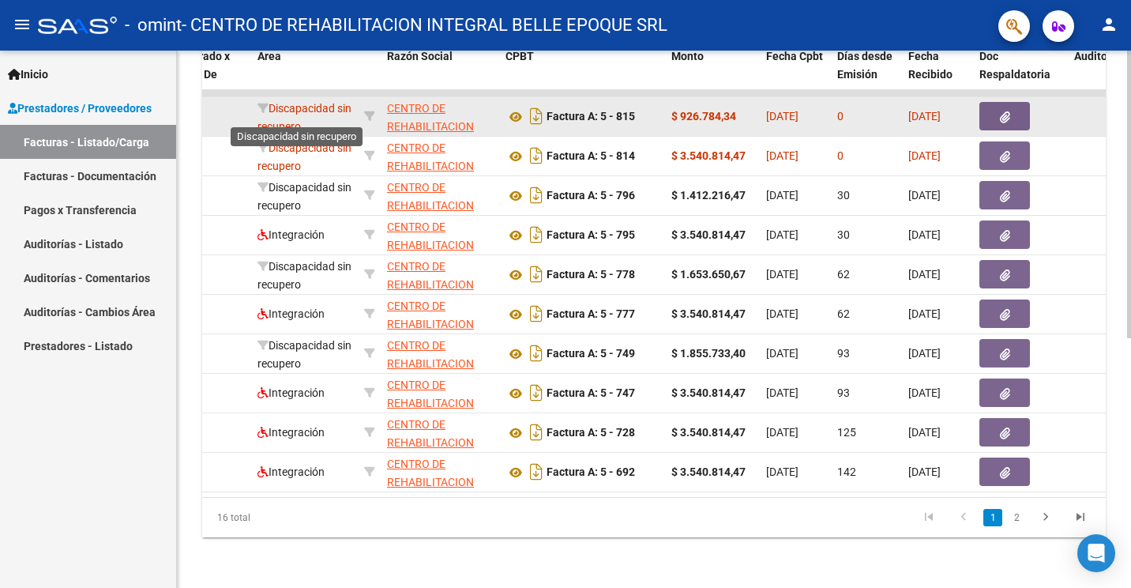
click at [295, 102] on span "Discapacidad sin recupero" at bounding box center [305, 117] width 94 height 31
